Goal: Transaction & Acquisition: Purchase product/service

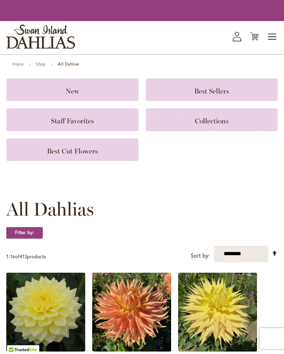
click at [273, 41] on span "Toggle Nav" at bounding box center [272, 37] width 11 height 14
click at [272, 44] on span "Toggle Nav" at bounding box center [272, 37] width 11 height 14
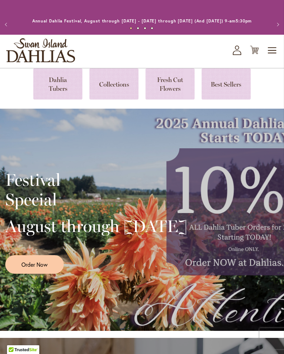
click at [9, 27] on button "Previous" at bounding box center [7, 25] width 14 height 14
click at [5, 22] on button "Previous" at bounding box center [7, 25] width 14 height 14
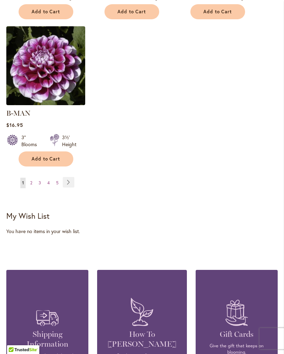
scroll to position [1004, 0]
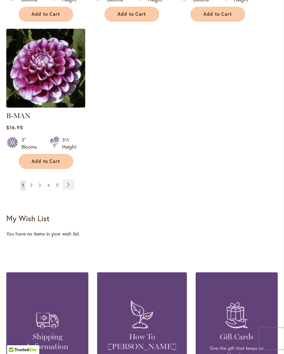
click at [59, 182] on link "Page 5" at bounding box center [57, 185] width 6 height 11
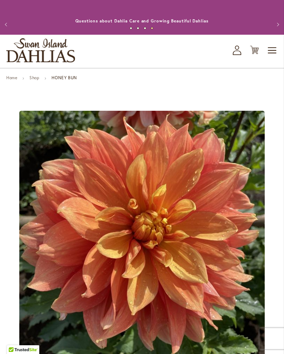
click at [37, 80] on link "Shop" at bounding box center [34, 77] width 10 height 5
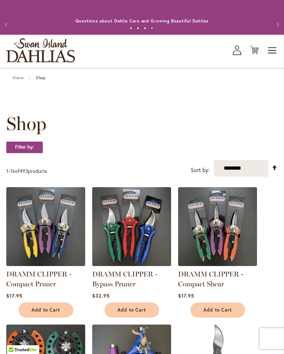
click at [18, 80] on link "Home" at bounding box center [18, 77] width 11 height 5
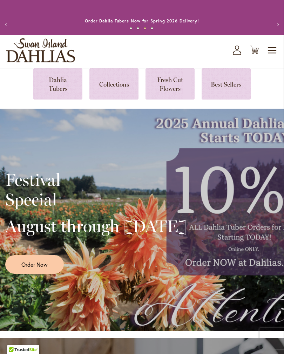
click at [60, 95] on link at bounding box center [57, 83] width 49 height 31
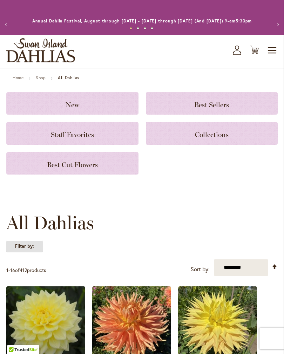
click at [28, 252] on strong "Filter by:" at bounding box center [24, 246] width 36 height 12
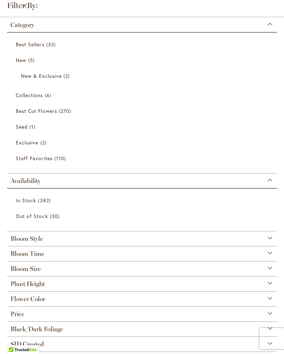
click at [42, 302] on span "Flower Color" at bounding box center [28, 299] width 35 height 8
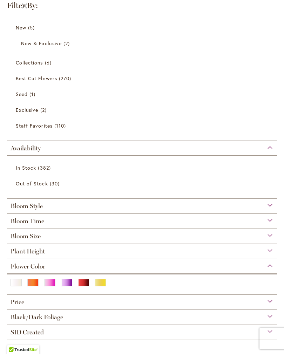
scroll to position [36, 0]
click at [35, 284] on div "Orange/Peach" at bounding box center [32, 282] width 11 height 7
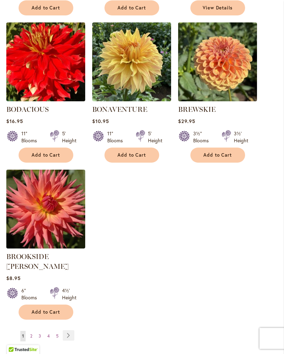
scroll to position [807, 0]
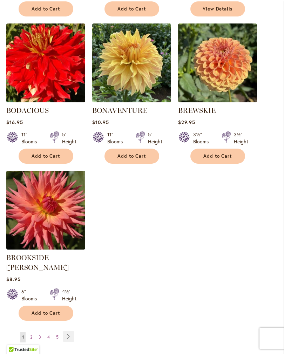
click at [73, 332] on link "Page Next" at bounding box center [69, 337] width 12 height 11
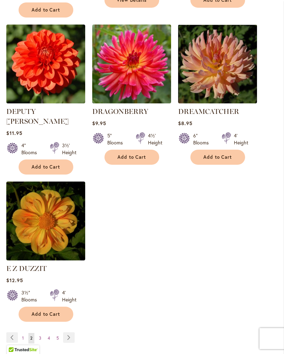
scroll to position [816, 0]
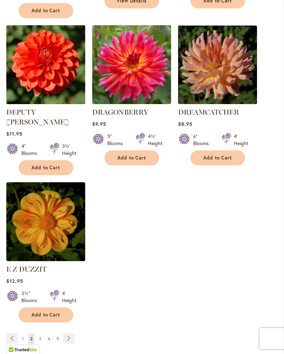
click at [71, 333] on link "Page Next" at bounding box center [69, 338] width 12 height 11
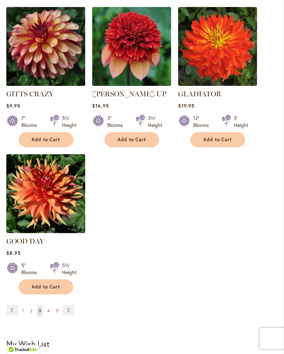
scroll to position [832, 0]
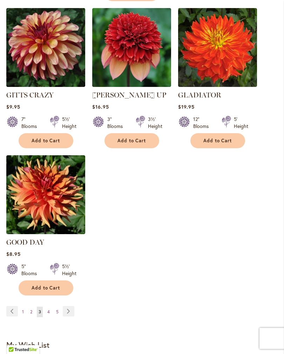
click at [74, 306] on link "Page Next" at bounding box center [69, 311] width 12 height 11
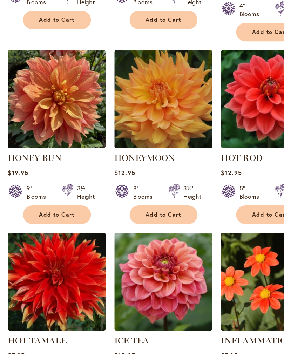
scroll to position [484, 0]
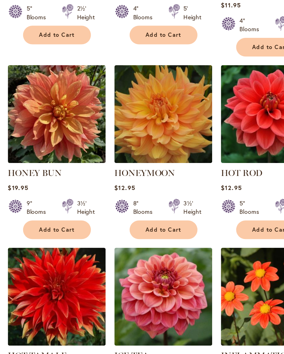
click at [53, 93] on img at bounding box center [45, 92] width 79 height 79
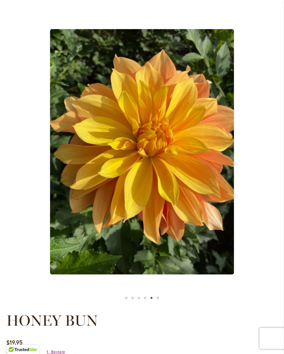
scroll to position [83, 0]
